Goal: Check status: Check status

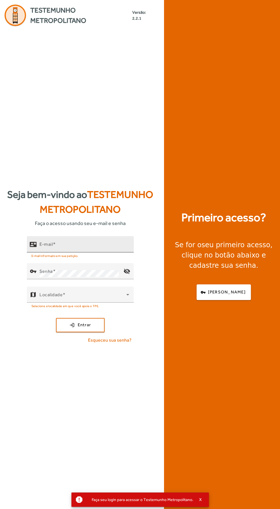
click at [104, 250] on input "E-mail" at bounding box center [84, 246] width 90 height 7
type input "**********"
click at [56, 318] on button "login Entrar" at bounding box center [80, 325] width 49 height 14
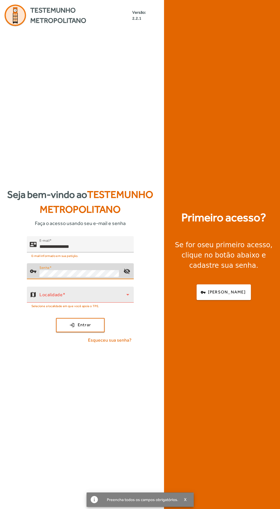
click at [111, 300] on span at bounding box center [82, 297] width 87 height 7
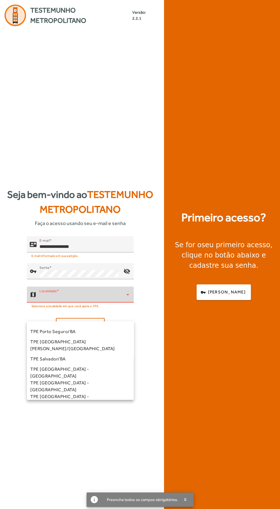
scroll to position [159, 0]
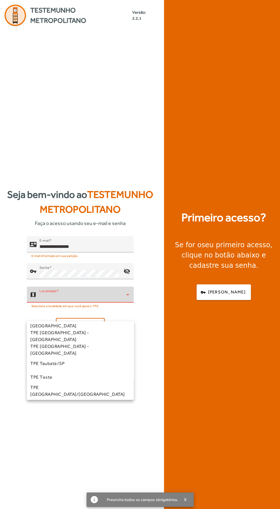
click at [86, 402] on div at bounding box center [140, 254] width 280 height 509
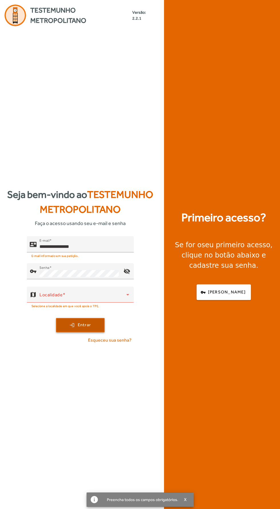
click at [94, 332] on span "submit" at bounding box center [79, 325] width 47 height 14
click at [110, 300] on span at bounding box center [82, 297] width 87 height 7
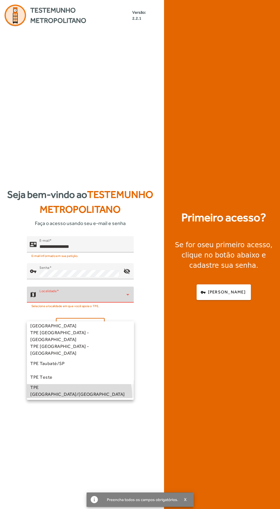
click at [64, 397] on mat-option "TPE [GEOGRAPHIC_DATA]/[GEOGRAPHIC_DATA]" at bounding box center [80, 391] width 107 height 14
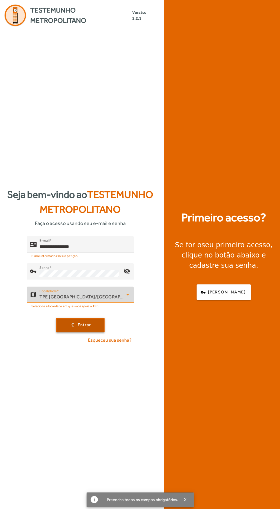
click at [94, 332] on span "submit" at bounding box center [79, 325] width 47 height 14
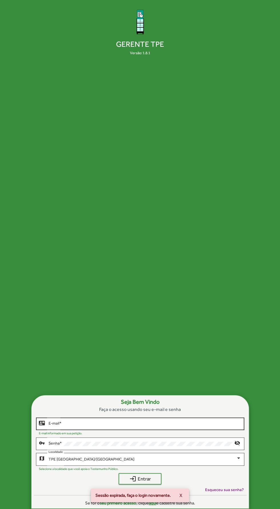
click at [183, 426] on input "E-mail *" at bounding box center [145, 424] width 192 height 5
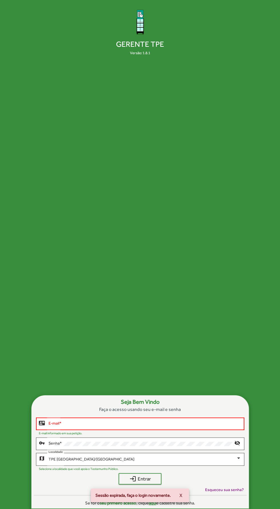
type input "**********"
click at [118, 473] on button "login Entrar" at bounding box center [139, 478] width 43 height 11
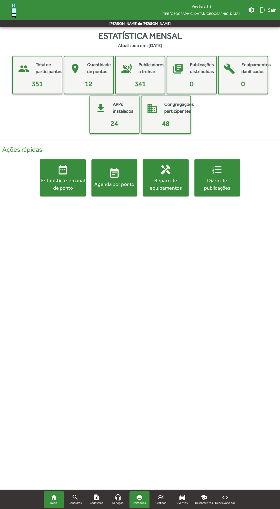
click at [140, 501] on span "Relatórios" at bounding box center [139, 503] width 13 height 5
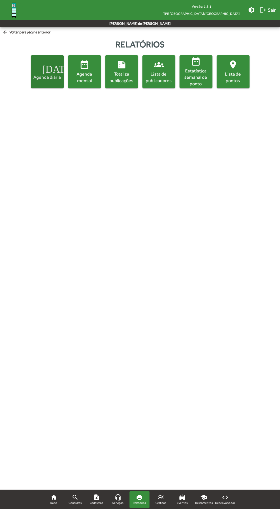
click at [48, 63] on mat-icon "[DATE]" at bounding box center [47, 68] width 10 height 10
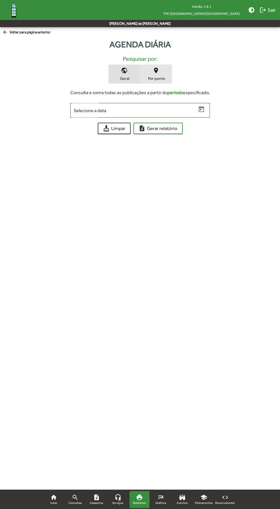
click at [162, 75] on span "place Por ponto" at bounding box center [155, 74] width 31 height 19
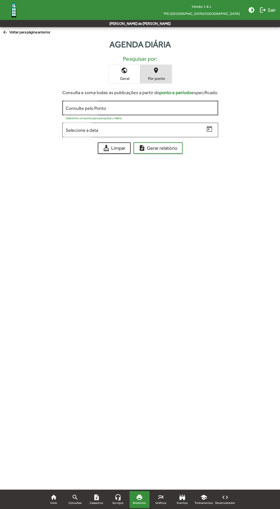
click at [196, 108] on input "Consulte pelo Ponto" at bounding box center [140, 108] width 149 height 5
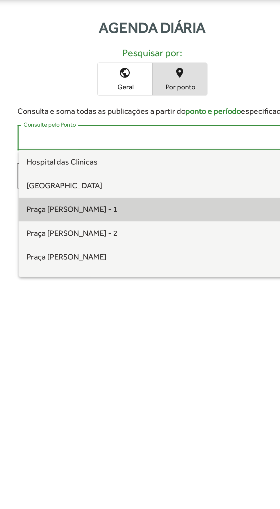
click at [171, 147] on span "Praça [PERSON_NAME] - 1" at bounding box center [139, 150] width 145 height 14
type input "**********"
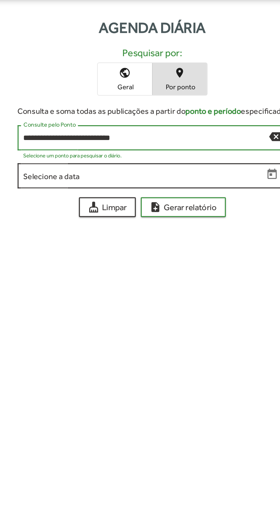
click at [187, 129] on input "Selecione a data" at bounding box center [135, 130] width 139 height 5
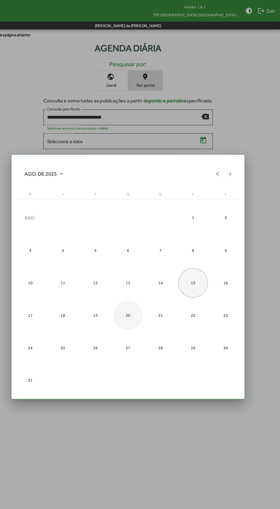
click at [145, 294] on div "20" at bounding box center [139, 290] width 27 height 27
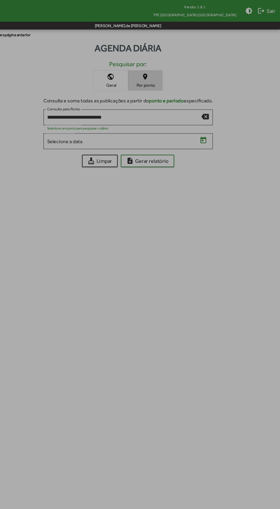
type input "**********"
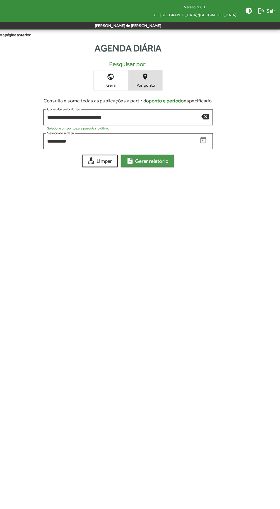
click at [180, 148] on button "note_add Gerar relatório" at bounding box center [157, 147] width 49 height 11
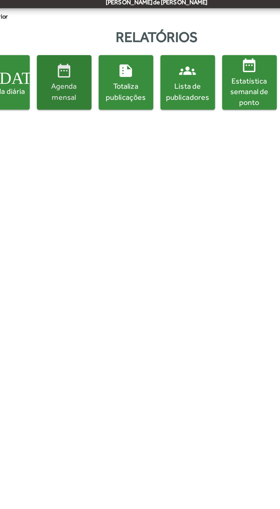
click at [84, 76] on div "Agenda mensal" at bounding box center [84, 77] width 31 height 13
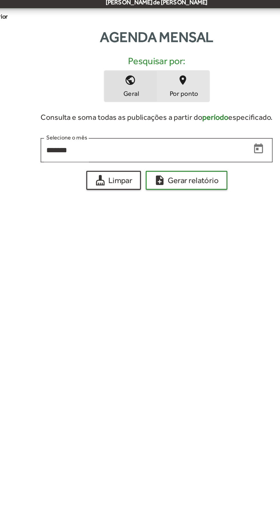
click at [158, 73] on mat-icon "place" at bounding box center [155, 70] width 7 height 7
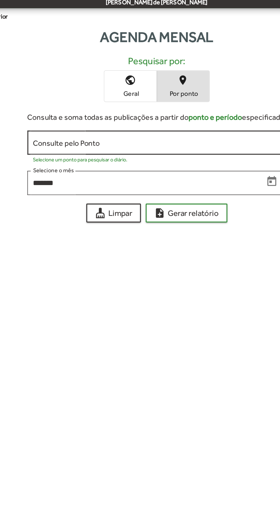
click at [92, 107] on input "Consulte pelo Ponto" at bounding box center [140, 108] width 149 height 5
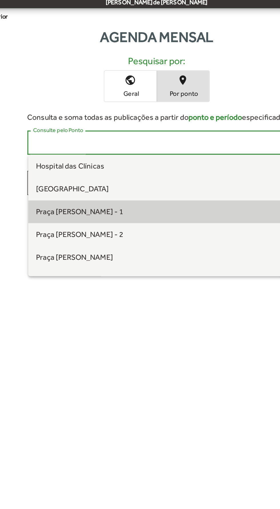
click at [176, 151] on span "Praça [PERSON_NAME] - 1" at bounding box center [139, 150] width 145 height 14
type input "**********"
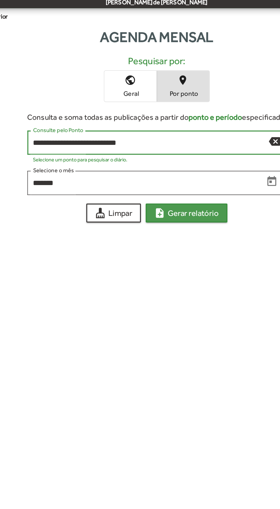
click at [178, 152] on button "note_add Gerar relatório" at bounding box center [157, 150] width 49 height 11
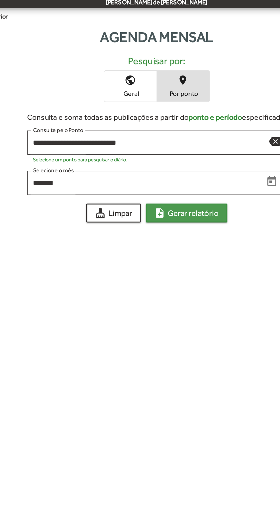
click at [179, 152] on button "note_add Gerar relatório" at bounding box center [157, 150] width 49 height 11
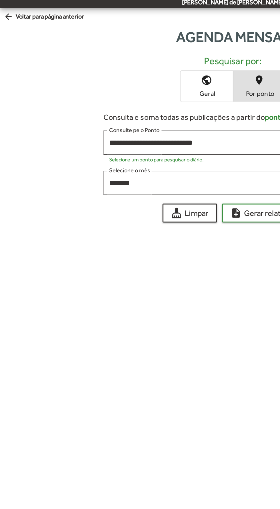
click at [6, 33] on mat-icon "arrow_back" at bounding box center [5, 32] width 7 height 6
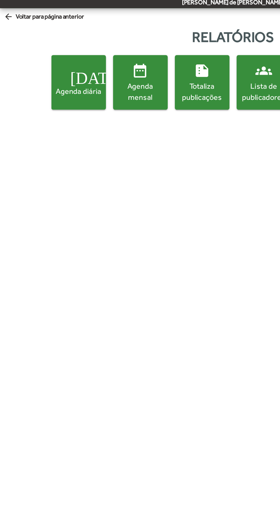
click at [12, 35] on span "arrow_back Voltar para página anterior" at bounding box center [26, 32] width 48 height 6
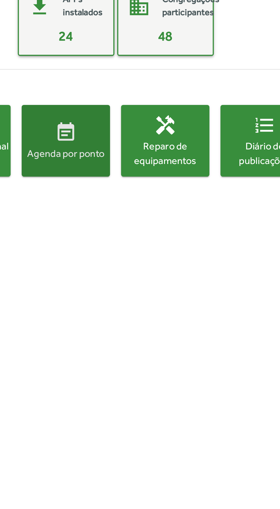
click at [111, 185] on div "Agenda por ponto" at bounding box center [114, 184] width 46 height 7
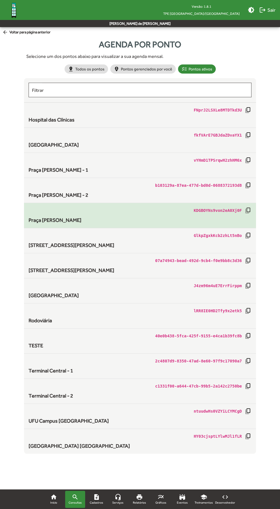
click at [39, 203] on mat-list-item "KDGBOYNs9von2eA0Xj0F copy_all [GEOGRAPHIC_DATA][PERSON_NAME]" at bounding box center [140, 215] width 232 height 25
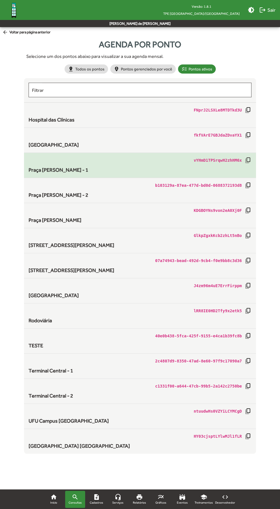
click at [51, 169] on span "Praça [PERSON_NAME] - 1" at bounding box center [59, 170] width 60 height 6
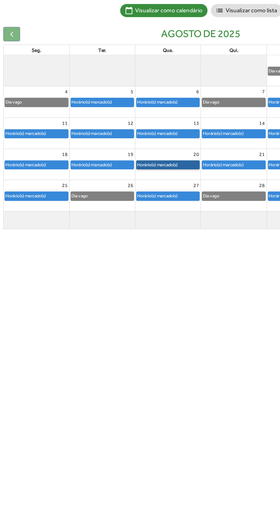
click at [128, 183] on link "Horário(s) marcado(s)" at bounding box center [117, 182] width 44 height 6
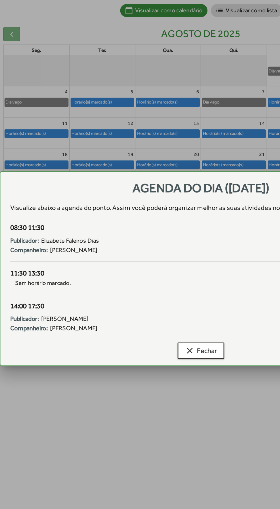
click at [103, 239] on div "Companheiro: [PERSON_NAME]" at bounding box center [136, 242] width 259 height 7
